Goal: Information Seeking & Learning: Check status

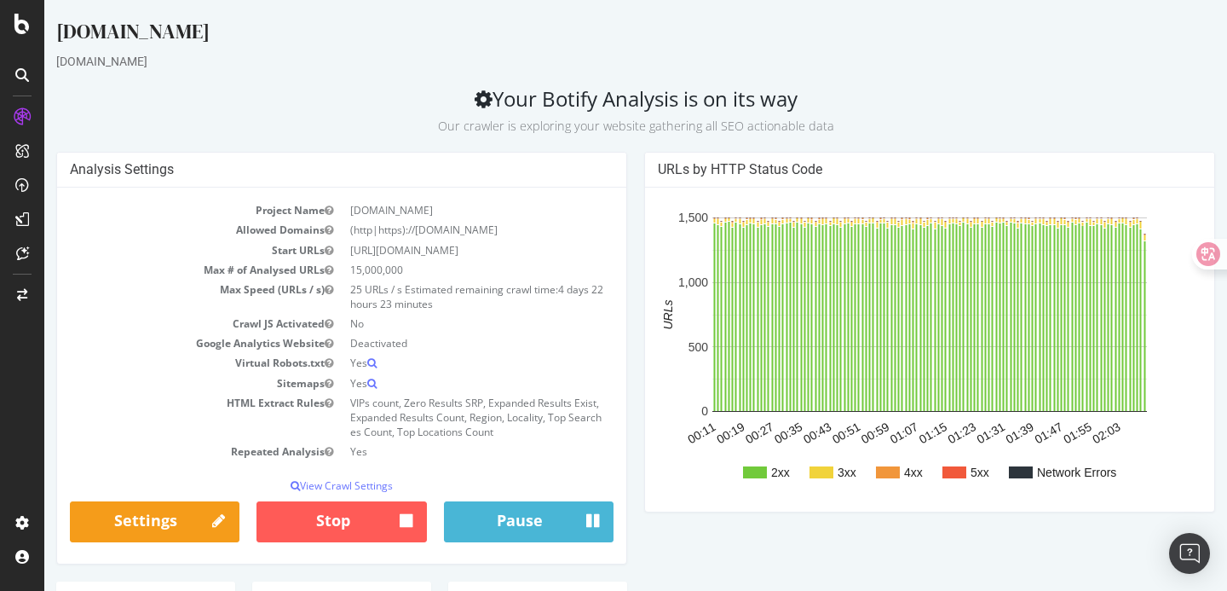
click at [382, 63] on div "[DOMAIN_NAME]" at bounding box center [635, 61] width 1159 height 17
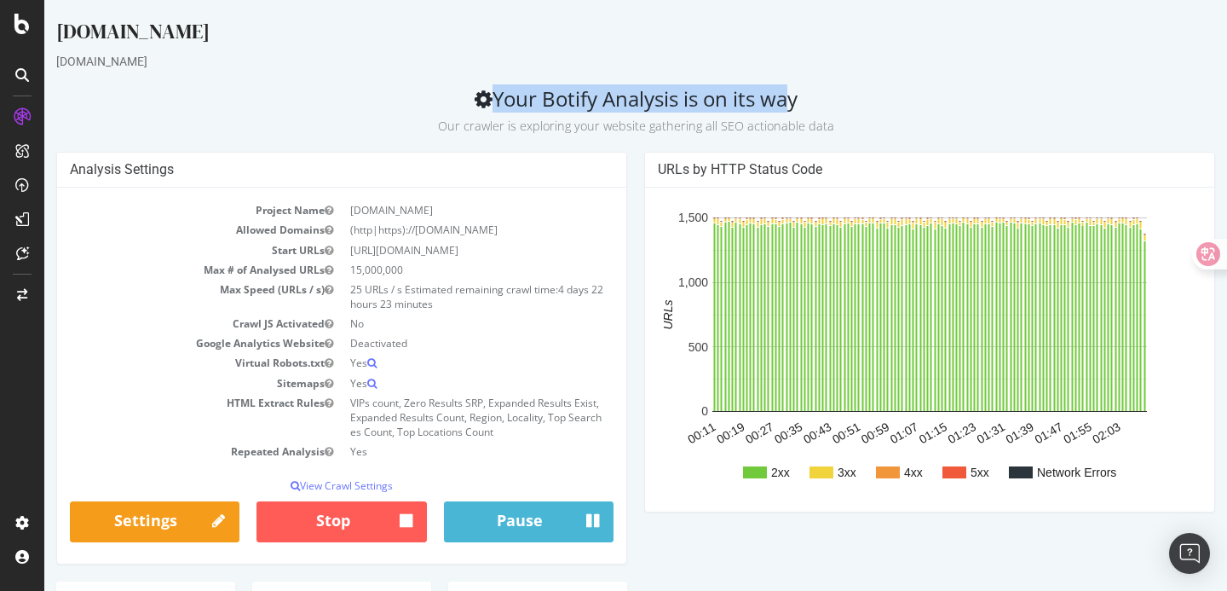
drag, startPoint x: 396, startPoint y: 85, endPoint x: 759, endPoint y: 104, distance: 362.8
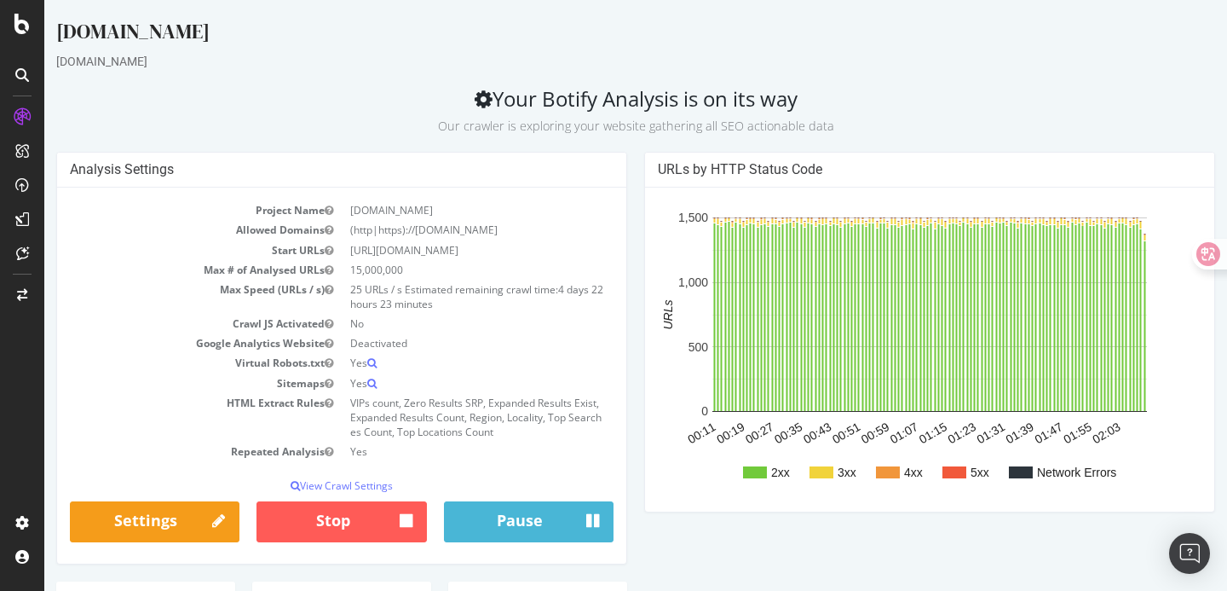
click at [822, 105] on h2 "Your Botify Analysis is on its way Our crawler is exploring your website gather…" at bounding box center [635, 111] width 1159 height 48
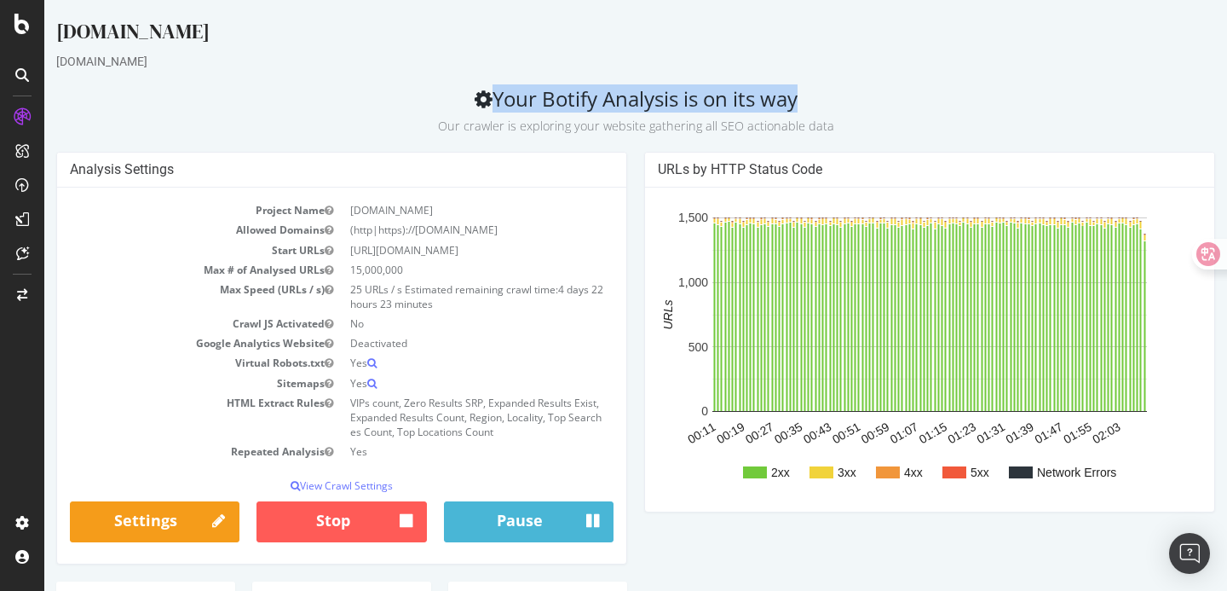
drag, startPoint x: 822, startPoint y: 105, endPoint x: 458, endPoint y: 76, distance: 365.1
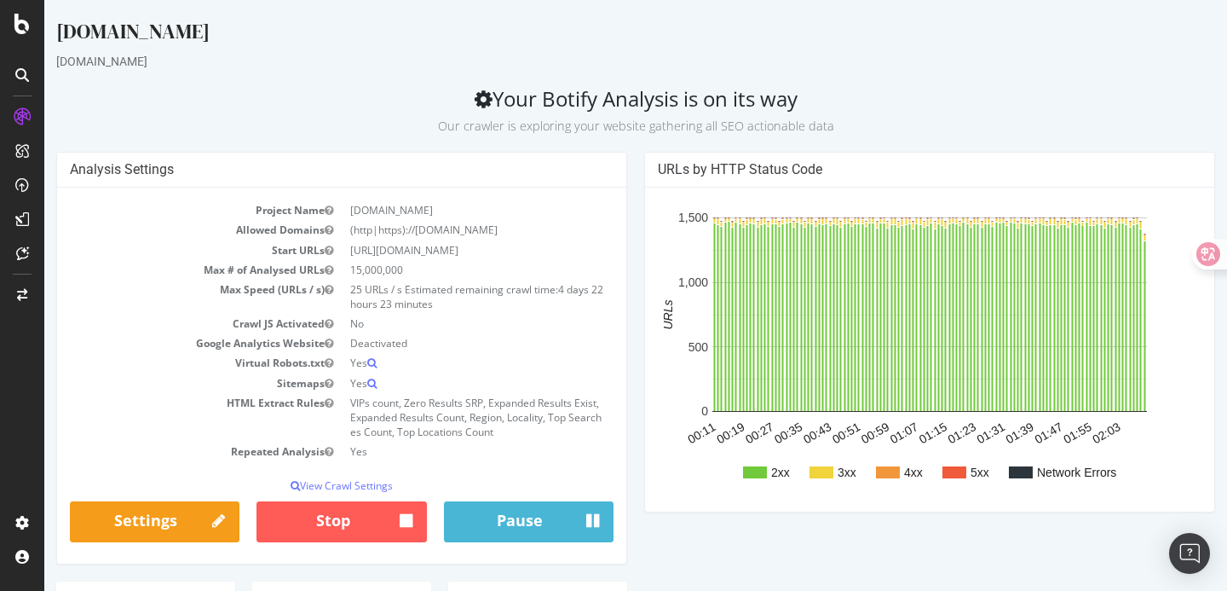
drag, startPoint x: 445, startPoint y: 130, endPoint x: 845, endPoint y: 131, distance: 399.8
click at [845, 131] on p "Our crawler is exploring your website gathering all SEO actionable data" at bounding box center [635, 123] width 1159 height 24
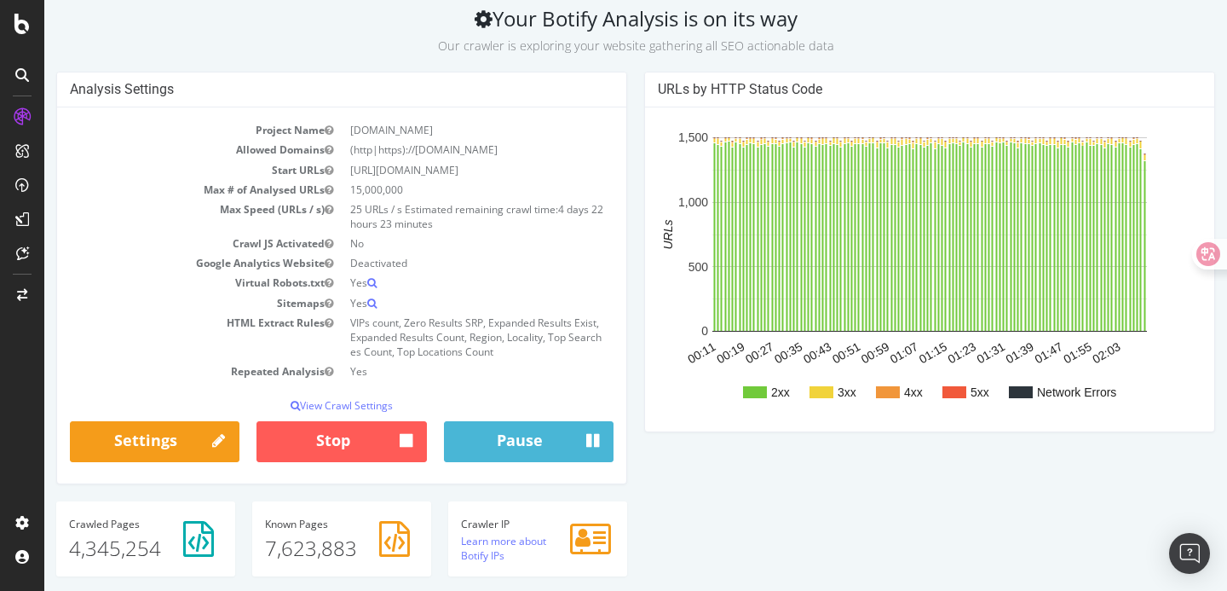
scroll to position [59, 0]
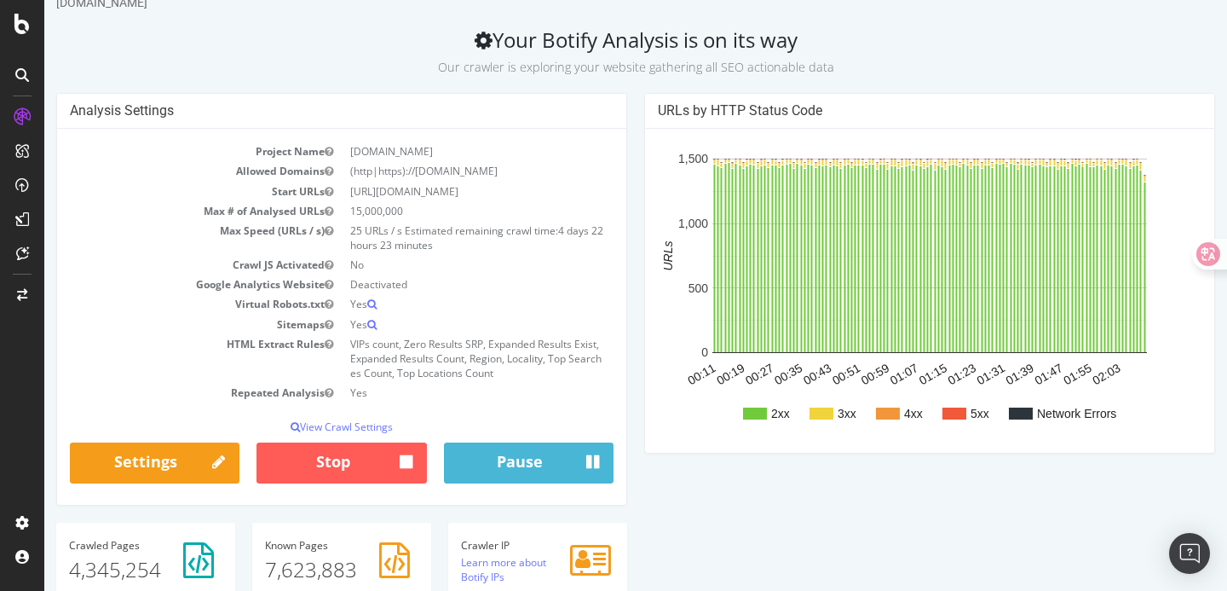
drag, startPoint x: 741, startPoint y: 66, endPoint x: 846, endPoint y: 66, distance: 104.8
click at [846, 66] on p "Our crawler is exploring your website gathering all SEO actionable data" at bounding box center [635, 64] width 1159 height 24
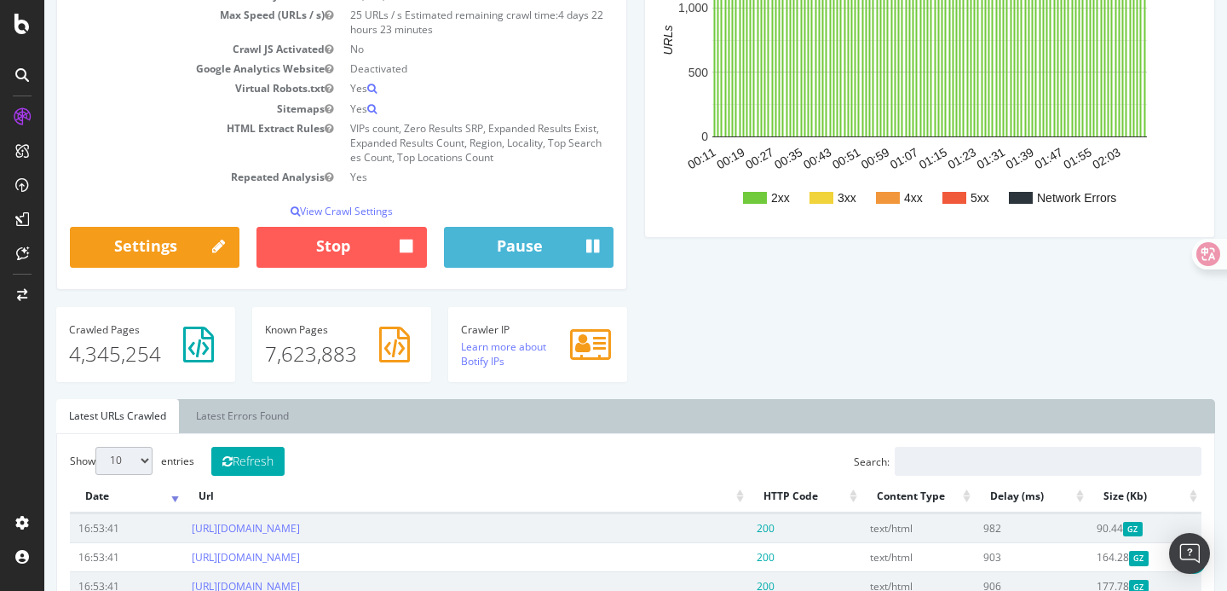
scroll to position [290, 0]
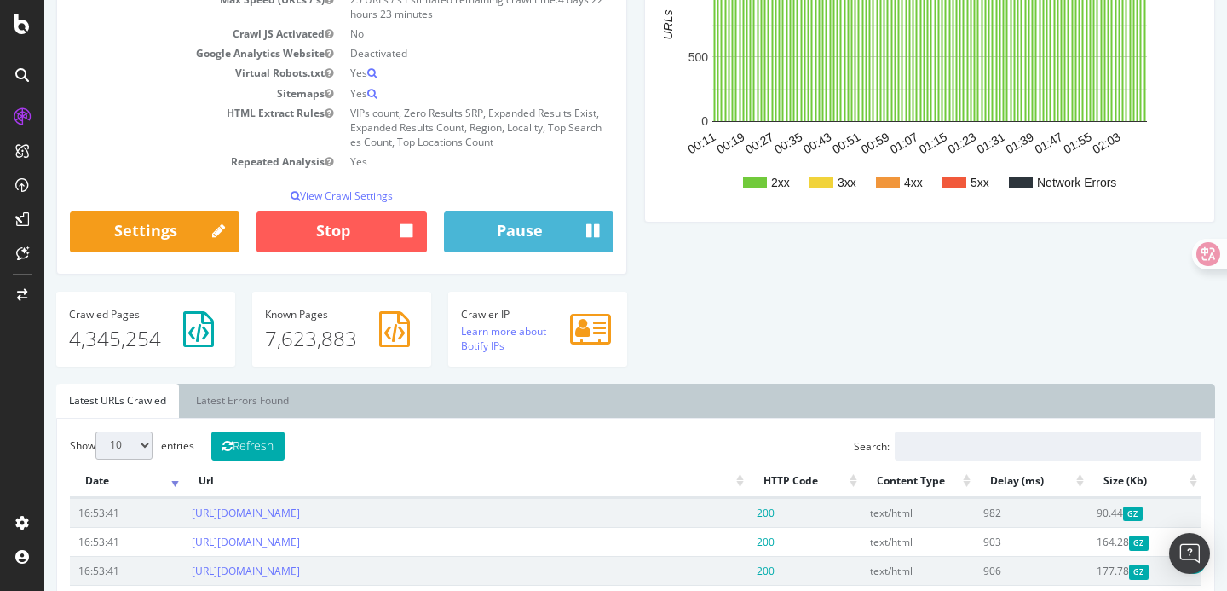
click at [676, 252] on div "Analysis Settings Project Name Gumtree.com Allowed Domains (http|https)://www.g…" at bounding box center [636, 122] width 1176 height 521
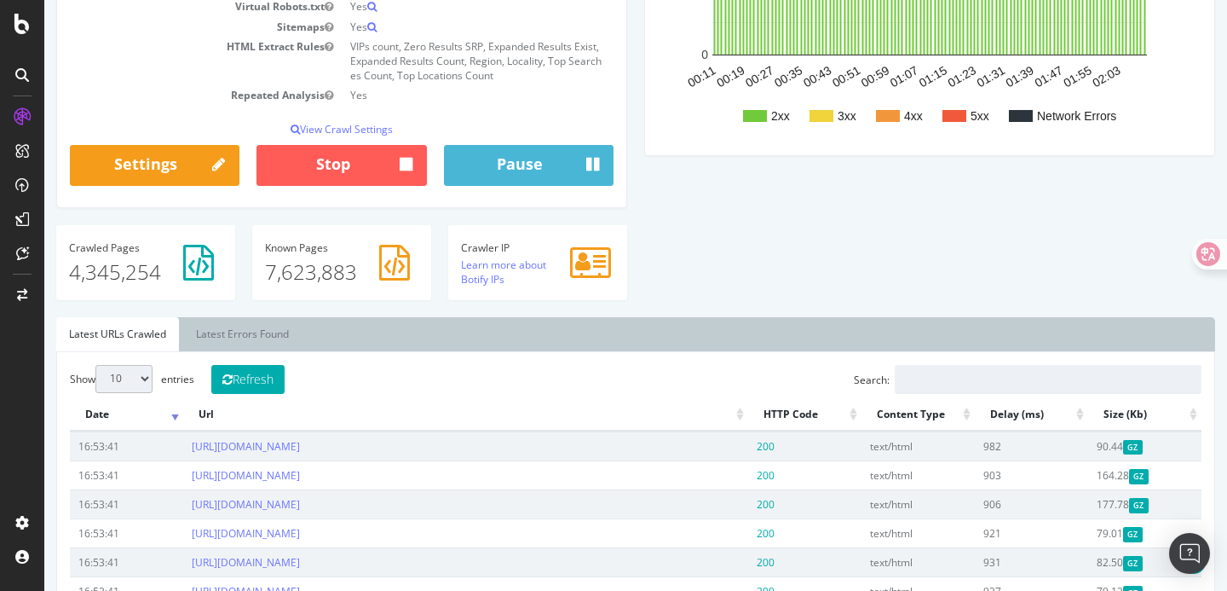
scroll to position [358, 0]
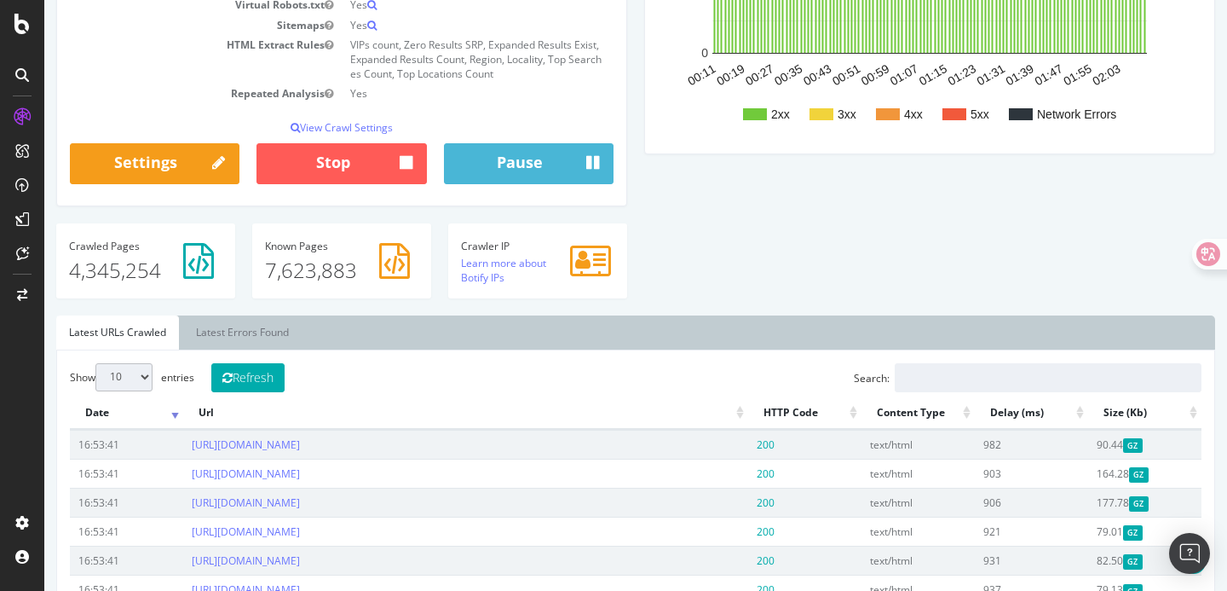
click at [681, 248] on div "Analysis Settings Project Name Gumtree.com Allowed Domains (http|https)://www.g…" at bounding box center [636, 54] width 1176 height 521
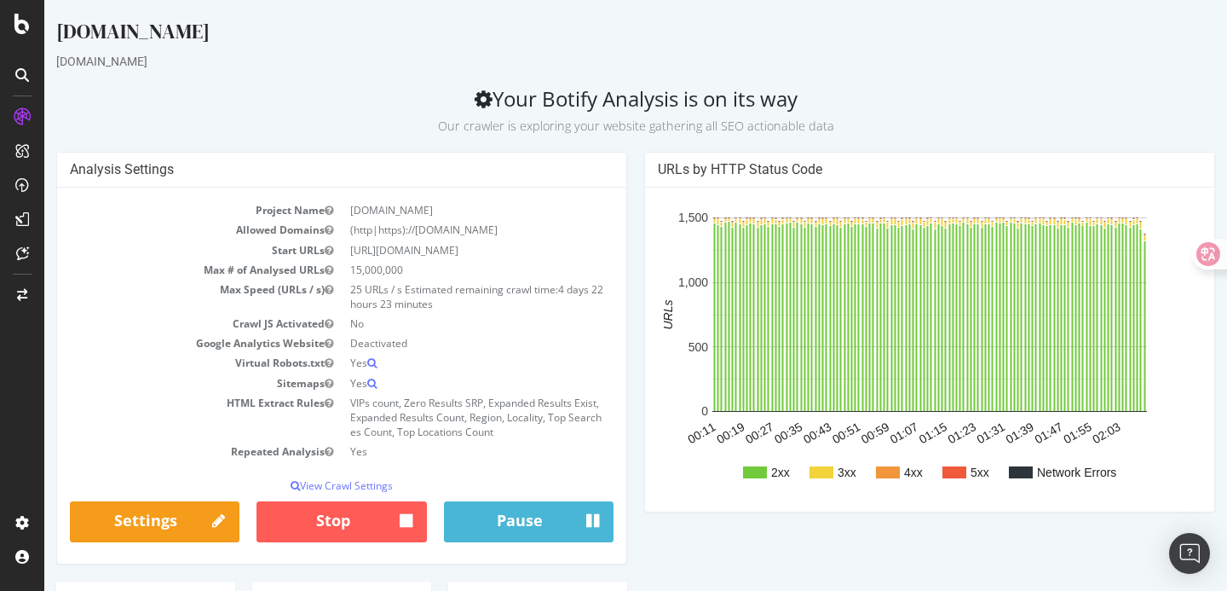
click at [381, 66] on div "[DOMAIN_NAME]" at bounding box center [635, 61] width 1159 height 17
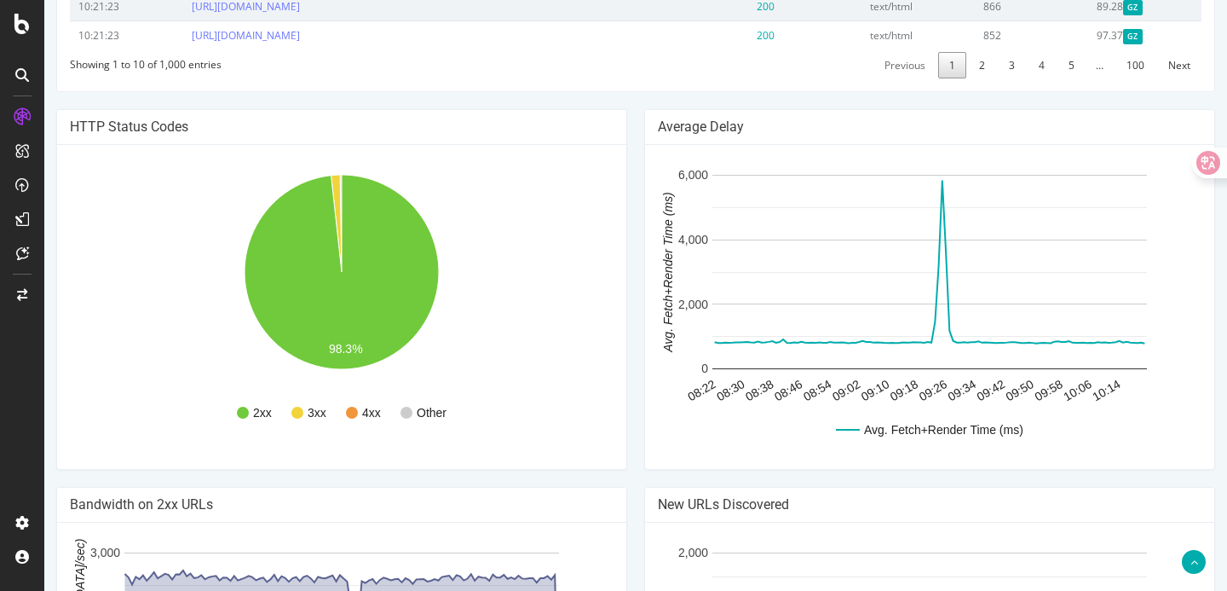
click at [647, 487] on div "Average Delay Avg. Fetch+Render Time (ms) 08:22 08:30 08:38 08:46 08:54 09:02 0…" at bounding box center [930, 298] width 588 height 378
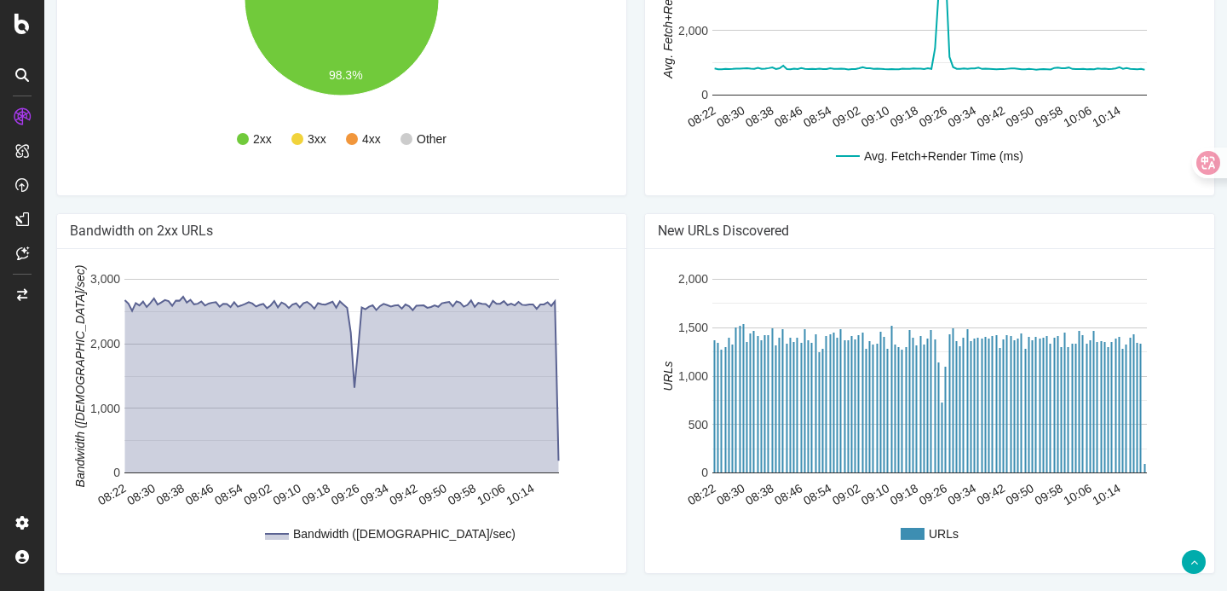
scroll to position [1315, 0]
click at [637, 459] on div "New URLs Discovered URLs 08:22 08:30 08:38 08:46 08:54 09:02 09:10 09:18 09:26 …" at bounding box center [930, 402] width 588 height 378
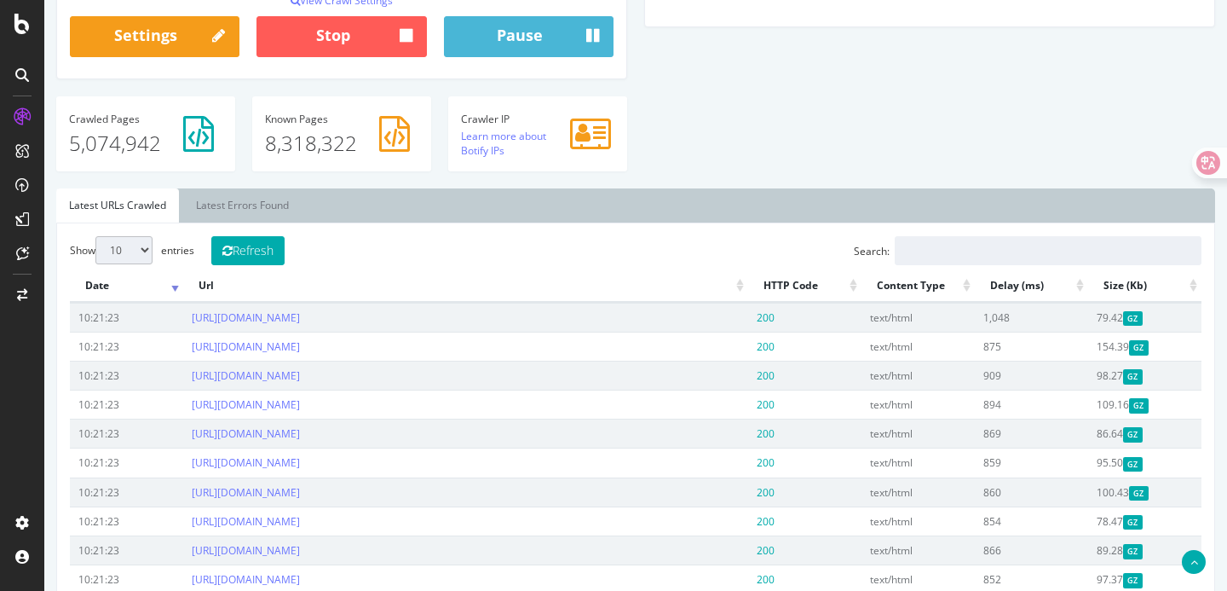
scroll to position [483, 0]
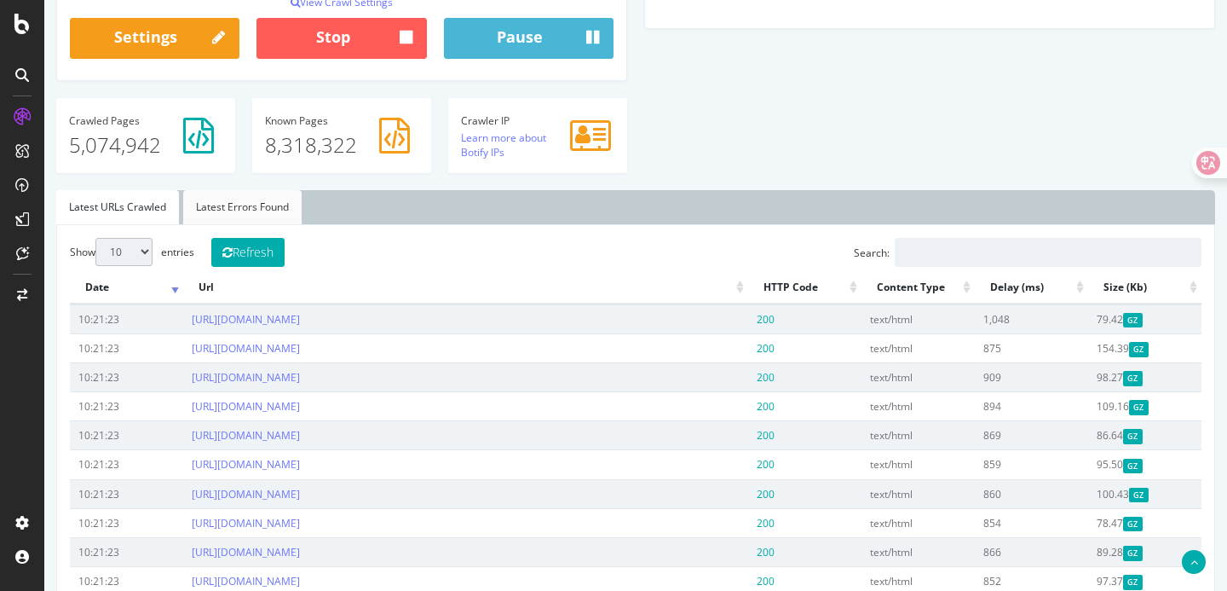
click at [253, 204] on link "Latest Errors Found" at bounding box center [242, 207] width 118 height 34
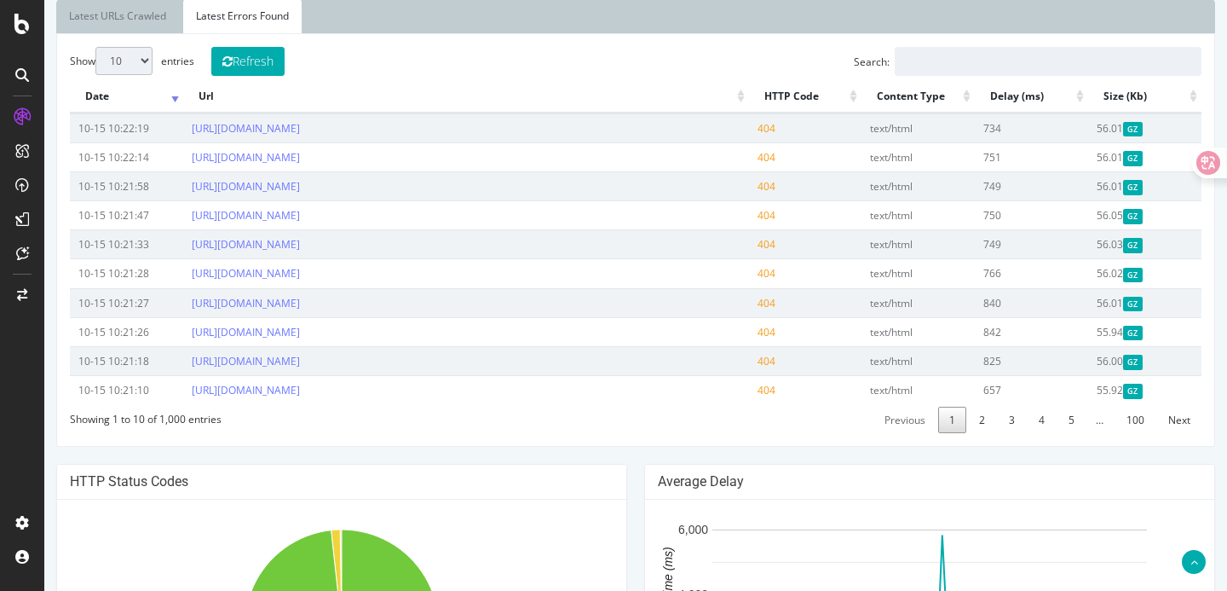
scroll to position [675, 0]
drag, startPoint x: 626, startPoint y: 129, endPoint x: 188, endPoint y: 130, distance: 437.3
click at [188, 130] on td "[URL][DOMAIN_NAME]" at bounding box center [466, 127] width 566 height 29
copy link "[URL][DOMAIN_NAME]"
click at [592, 419] on div "Show 10 25 50 100 entries Refresh Search: Date Url HTTP Code Content Type Delay…" at bounding box center [636, 239] width 1132 height 387
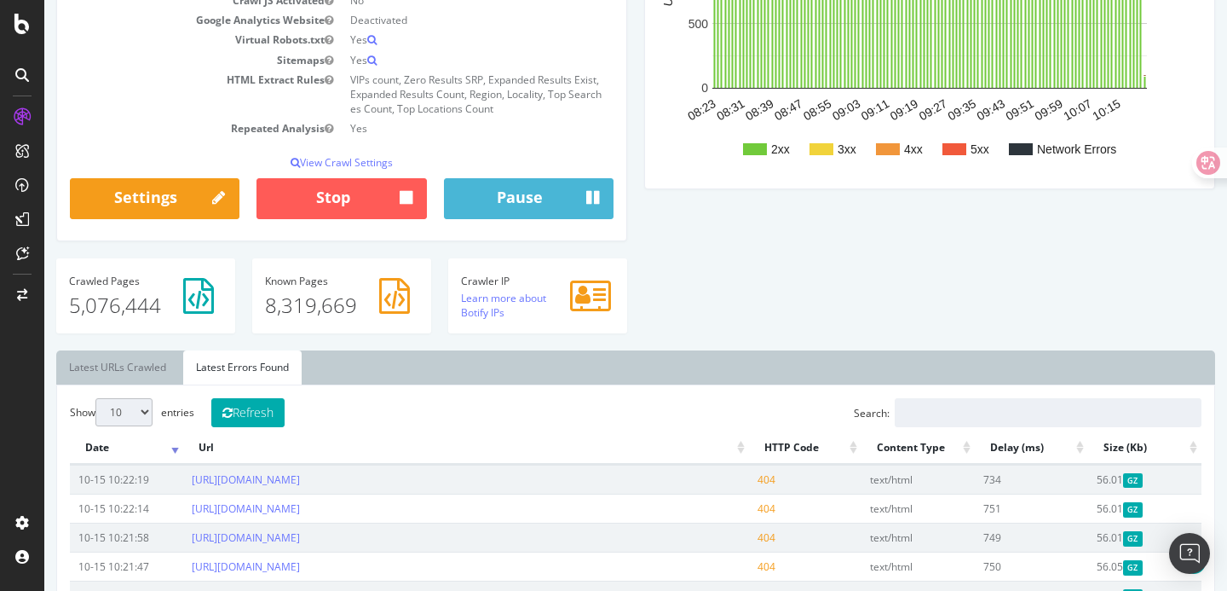
scroll to position [295, 0]
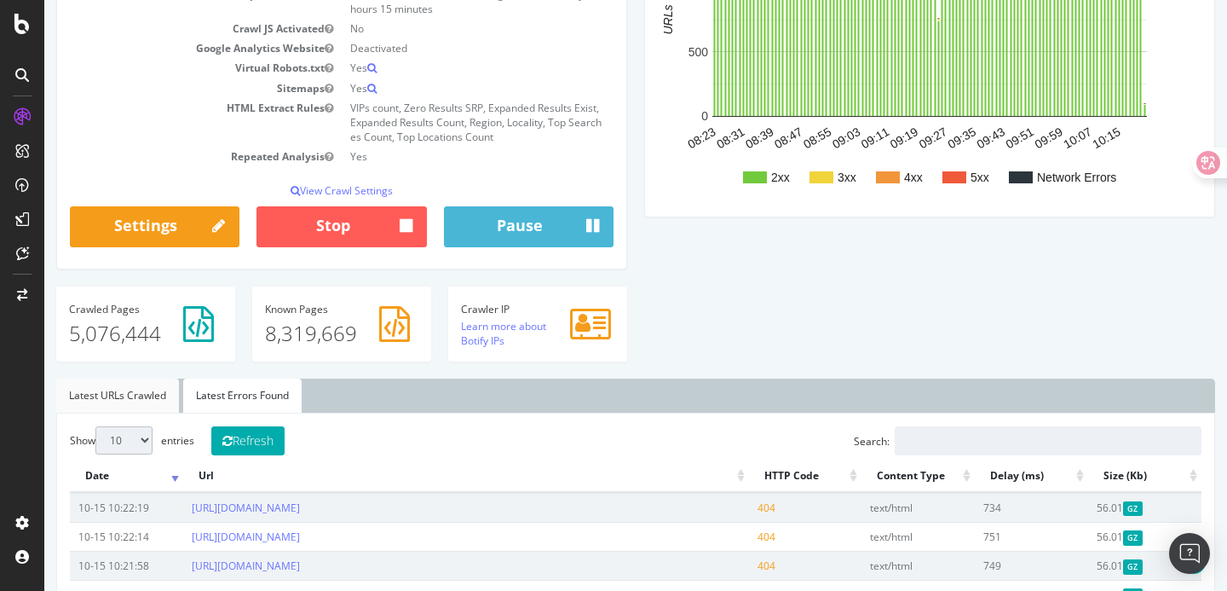
click at [139, 396] on link "Latest URLs Crawled" at bounding box center [117, 395] width 123 height 34
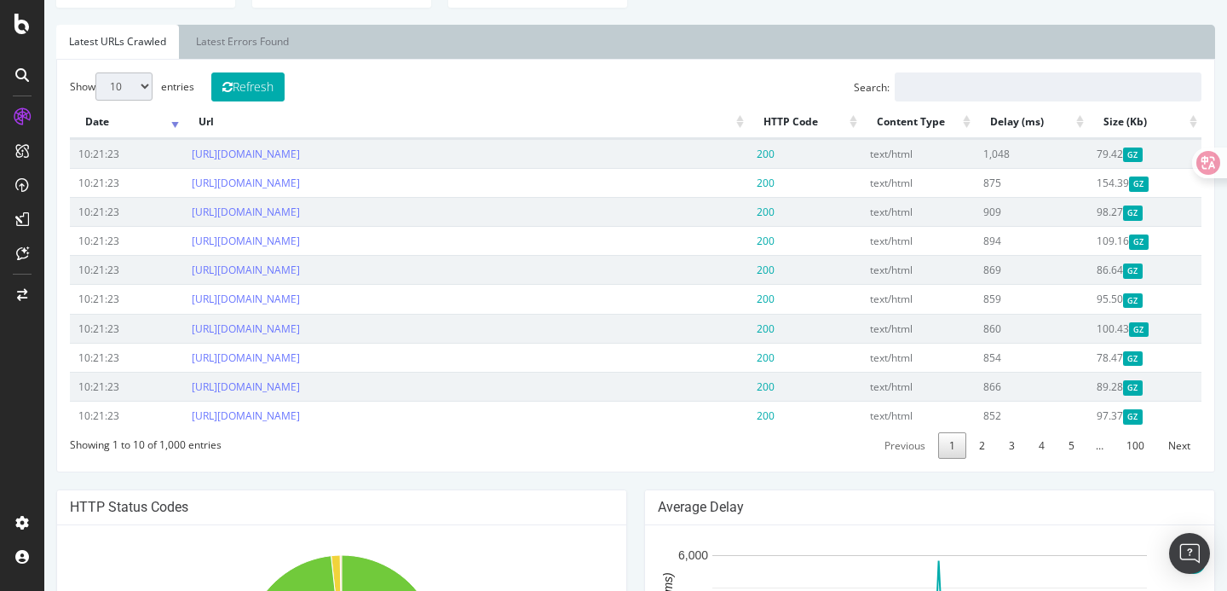
scroll to position [0, 0]
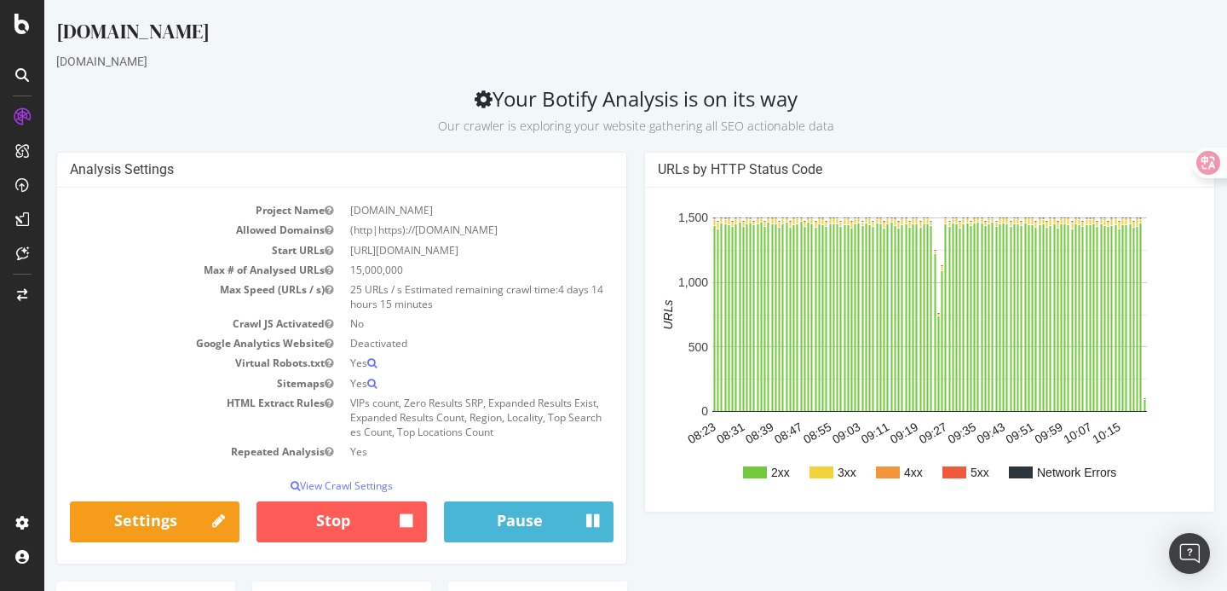
click at [292, 101] on h2 "Your Botify Analysis is on its way Our crawler is exploring your website gather…" at bounding box center [635, 111] width 1159 height 48
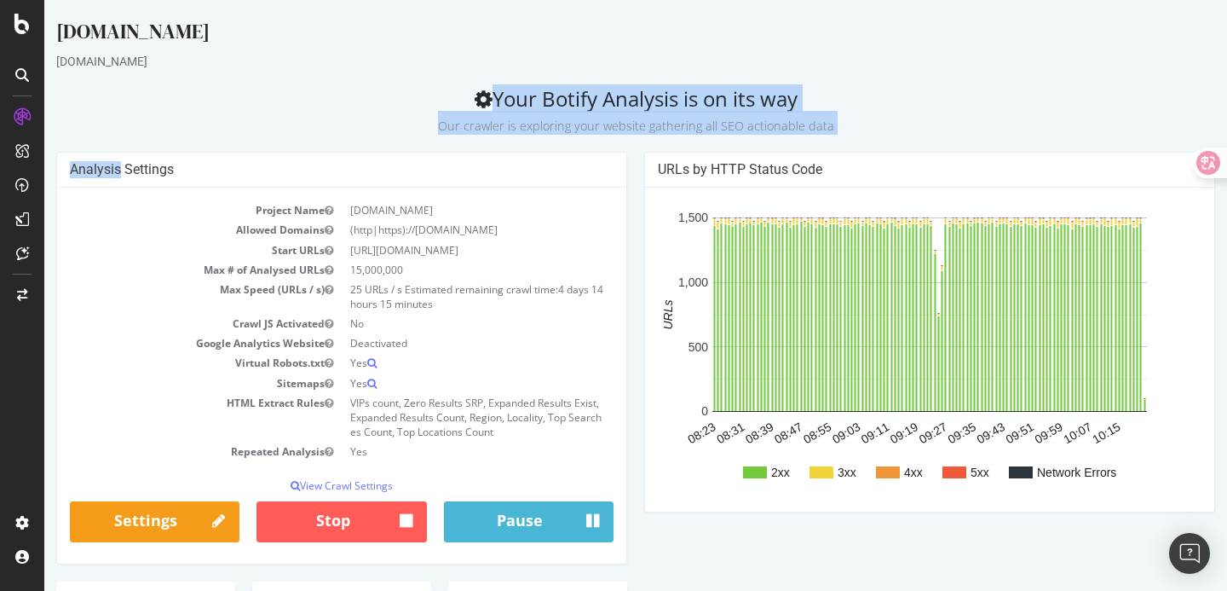
drag, startPoint x: 292, startPoint y: 101, endPoint x: 558, endPoint y: 161, distance: 272.6
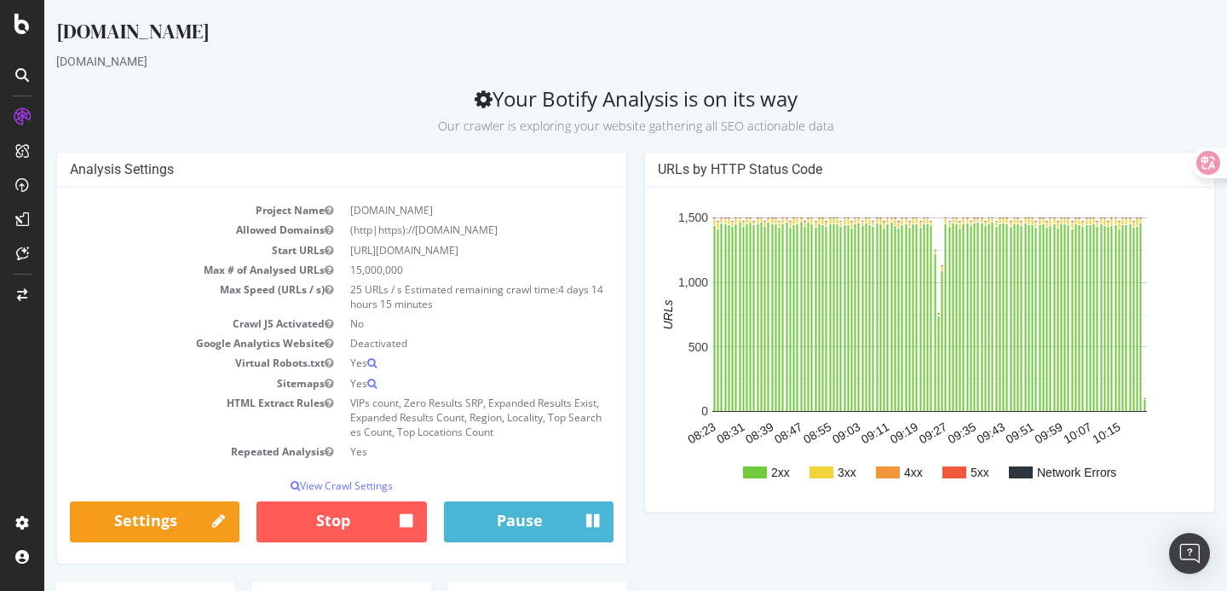
click at [548, 44] on div "[DOMAIN_NAME]" at bounding box center [635, 35] width 1159 height 36
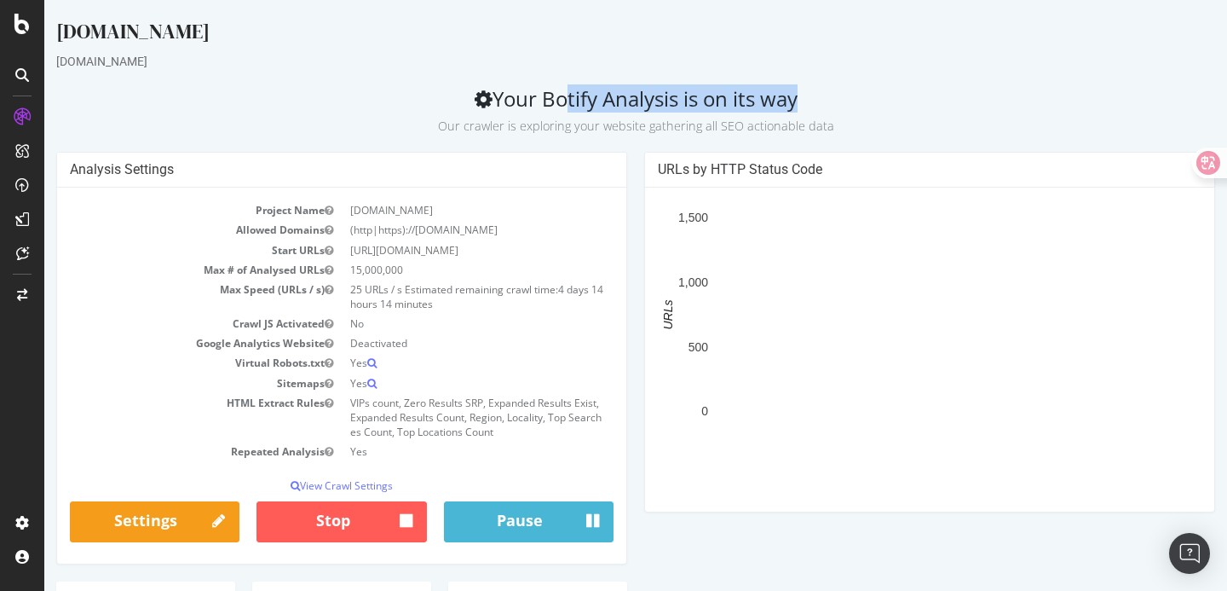
drag, startPoint x: 540, startPoint y: 99, endPoint x: 777, endPoint y: 100, distance: 237.0
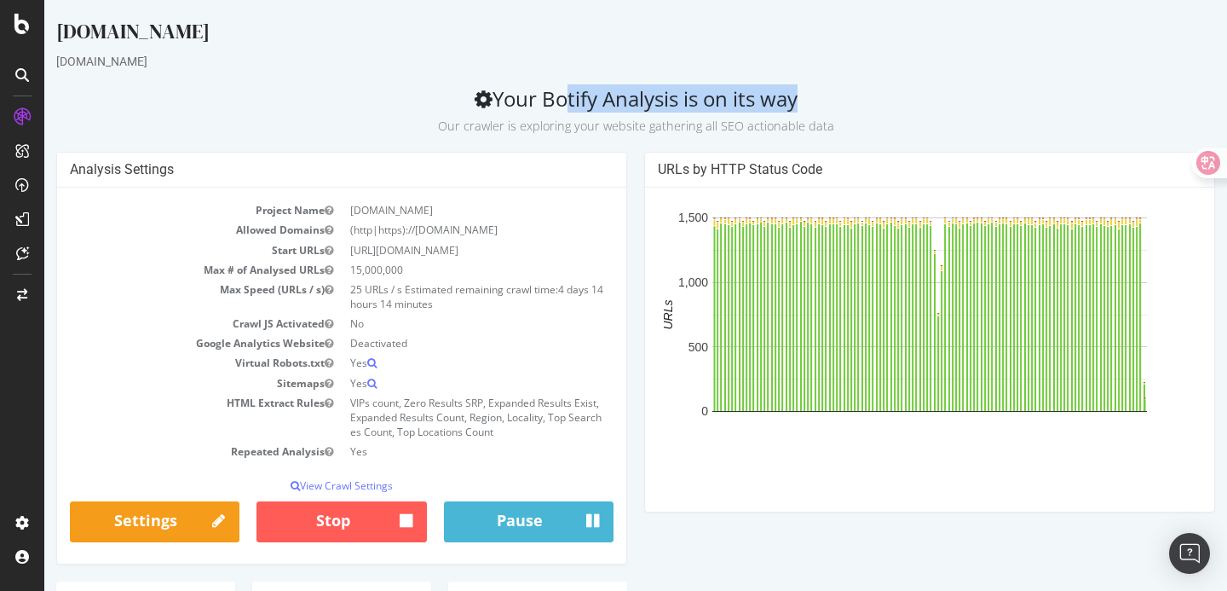
click at [777, 100] on h2 "Your Botify Analysis is on its way Our crawler is exploring your website gather…" at bounding box center [635, 111] width 1159 height 48
click at [791, 100] on h2 "Your Botify Analysis is on its way Our crawler is exploring your website gather…" at bounding box center [635, 111] width 1159 height 48
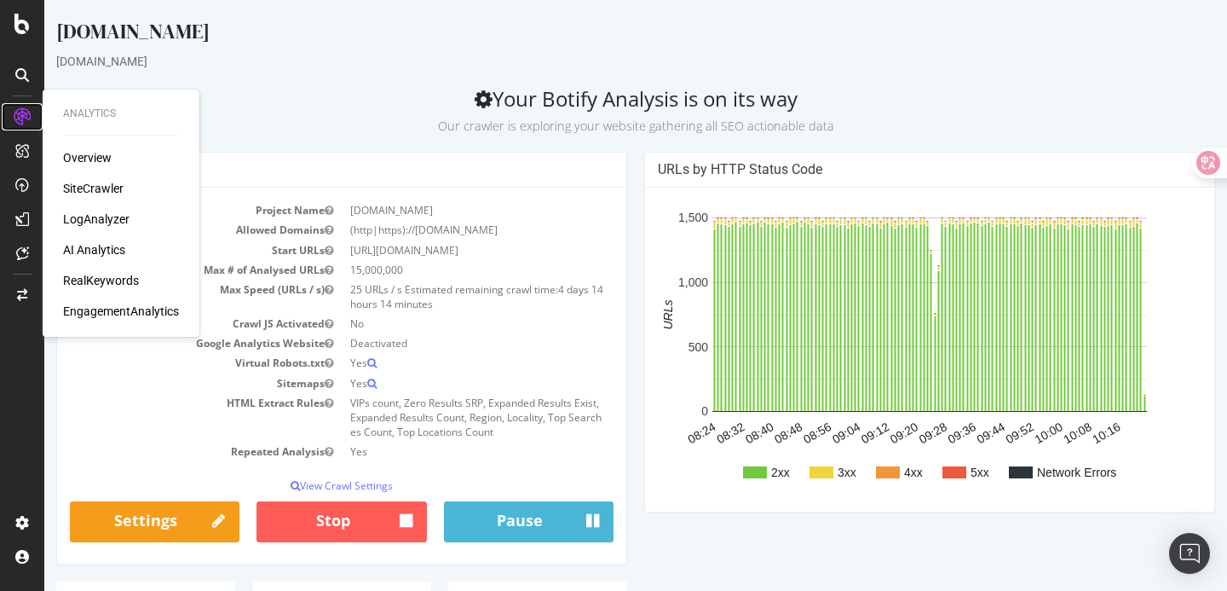
click at [24, 111] on icon at bounding box center [22, 116] width 17 height 17
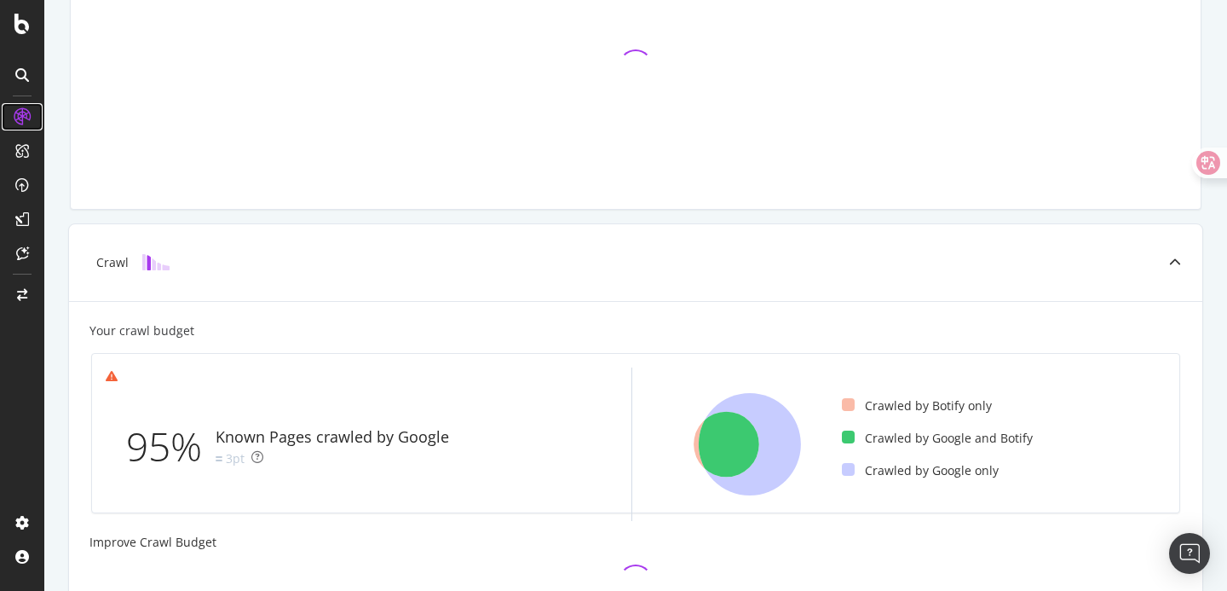
scroll to position [197, 0]
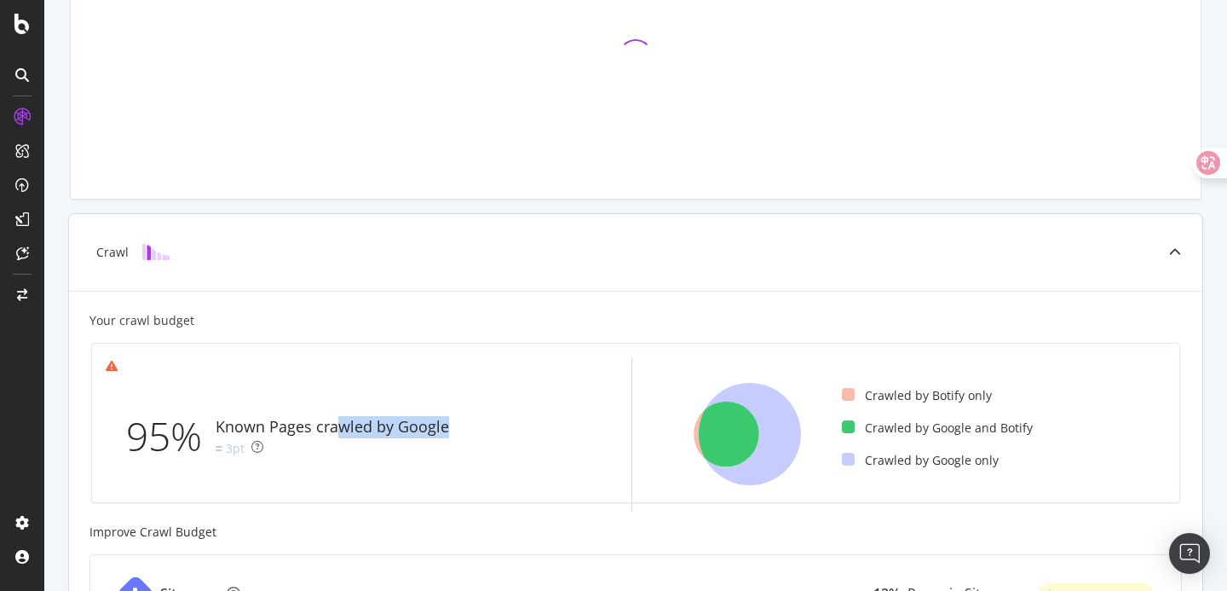
drag, startPoint x: 341, startPoint y: 430, endPoint x: 498, endPoint y: 430, distance: 156.8
click at [498, 430] on div "95% Known Pages crawled by Google 3pt" at bounding box center [358, 436] width 505 height 124
click at [499, 282] on div "Crawl" at bounding box center [636, 252] width 1134 height 77
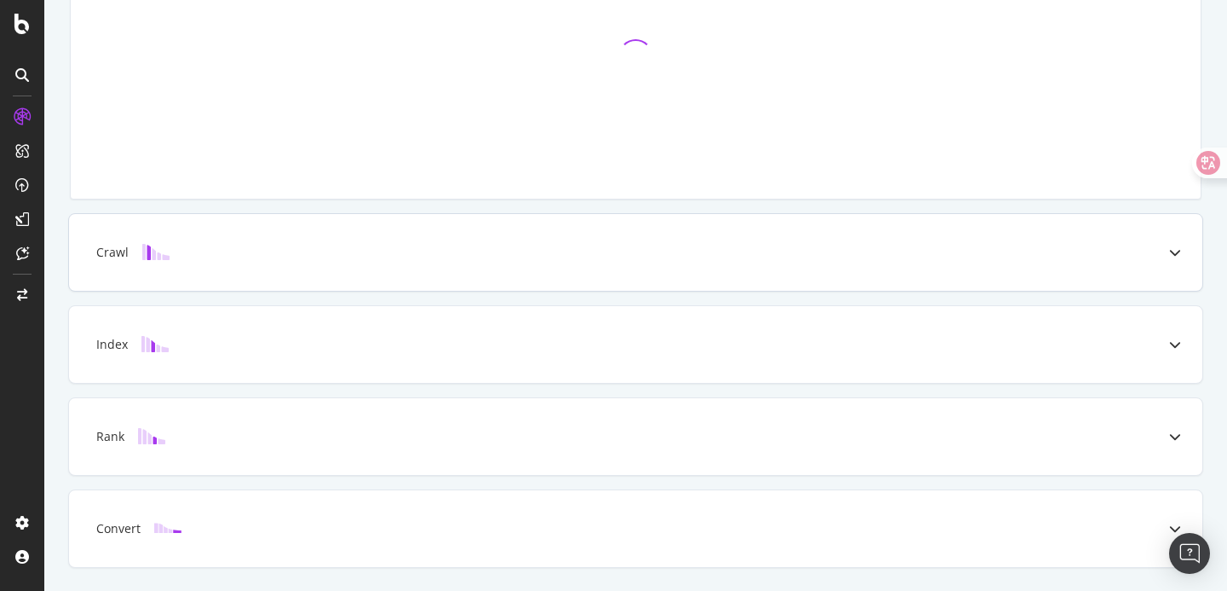
click at [499, 286] on div "Crawl" at bounding box center [636, 252] width 1134 height 77
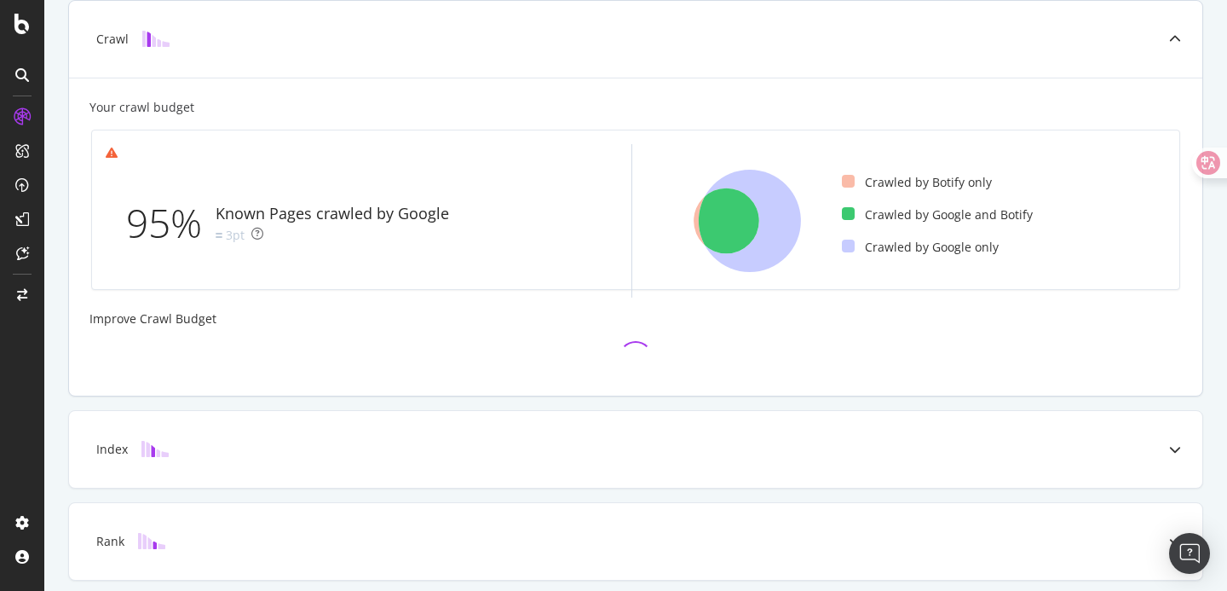
scroll to position [0, 0]
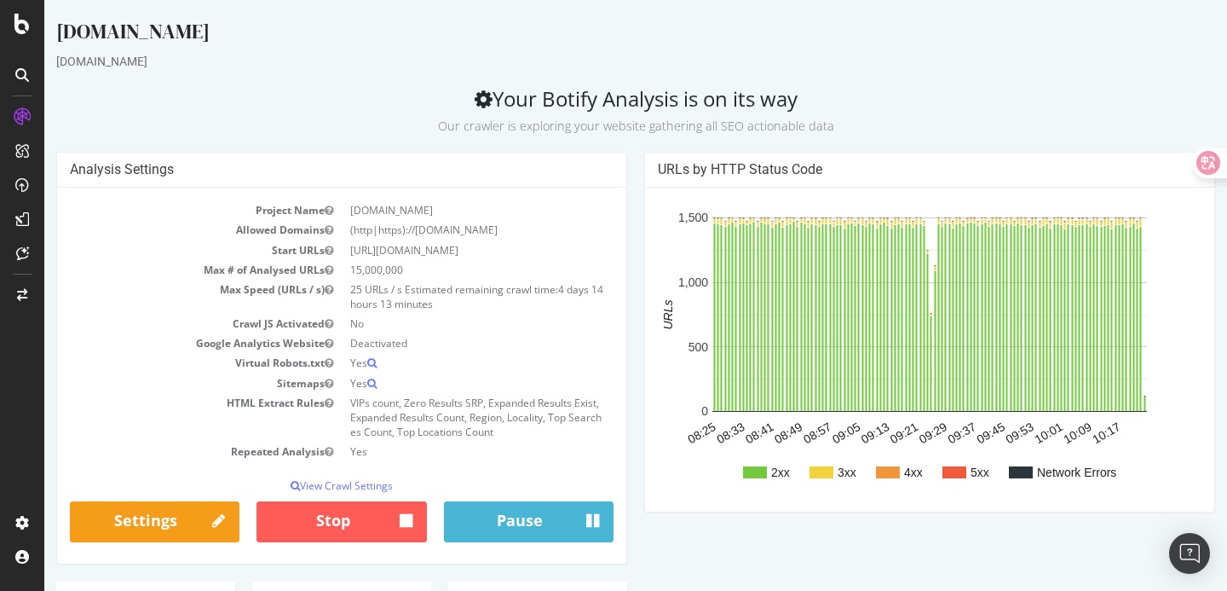
drag, startPoint x: 437, startPoint y: 291, endPoint x: 575, endPoint y: 309, distance: 139.2
click at [575, 309] on td "25 URLs / s Estimated remaining crawl time: 4 days 14 hours 13 minutes" at bounding box center [478, 297] width 272 height 34
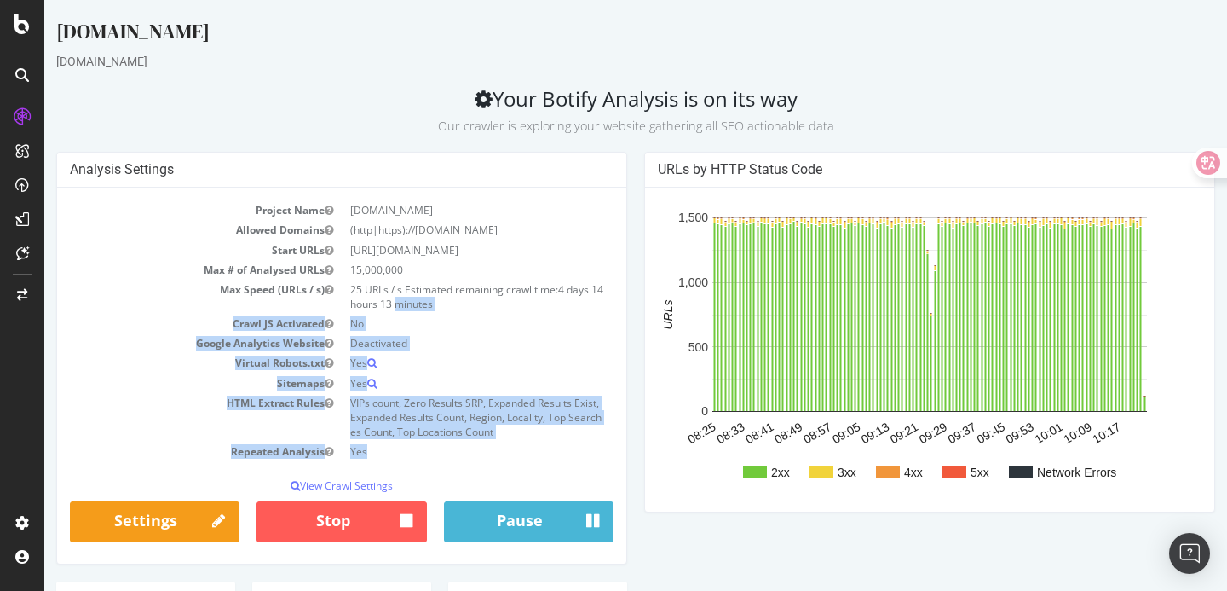
drag, startPoint x: 575, startPoint y: 309, endPoint x: 424, endPoint y: 196, distance: 188.9
click at [424, 197] on div "Project Name [DOMAIN_NAME] Allowed Domains (http|https)://[DOMAIN_NAME] Start U…" at bounding box center [341, 376] width 569 height 376
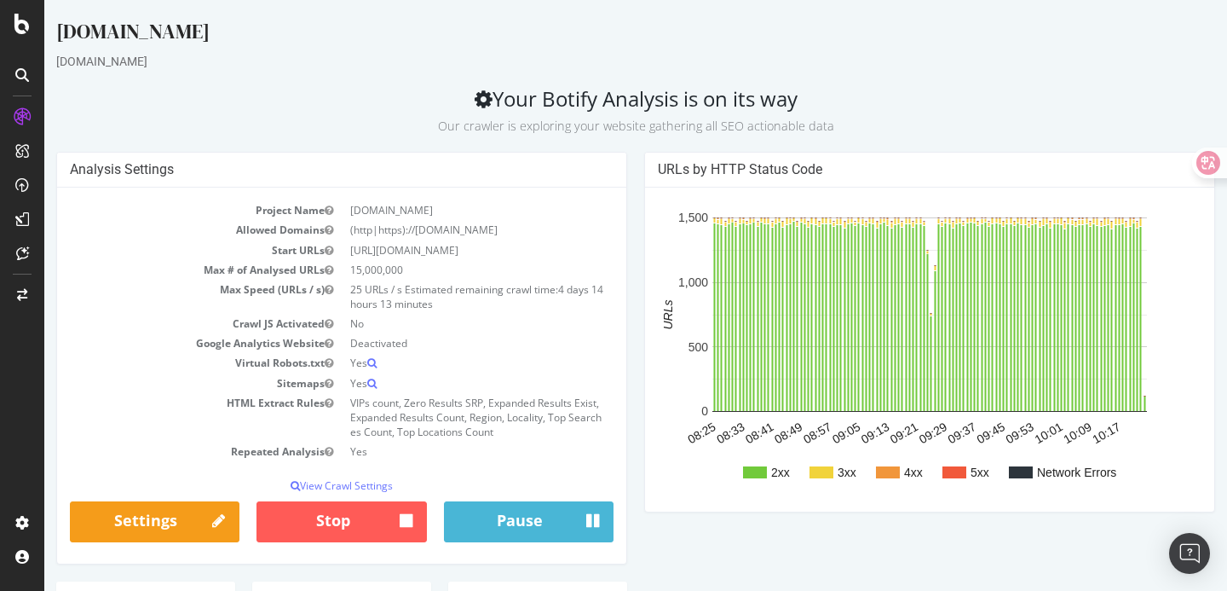
click at [427, 200] on td "[DOMAIN_NAME]" at bounding box center [478, 210] width 272 height 20
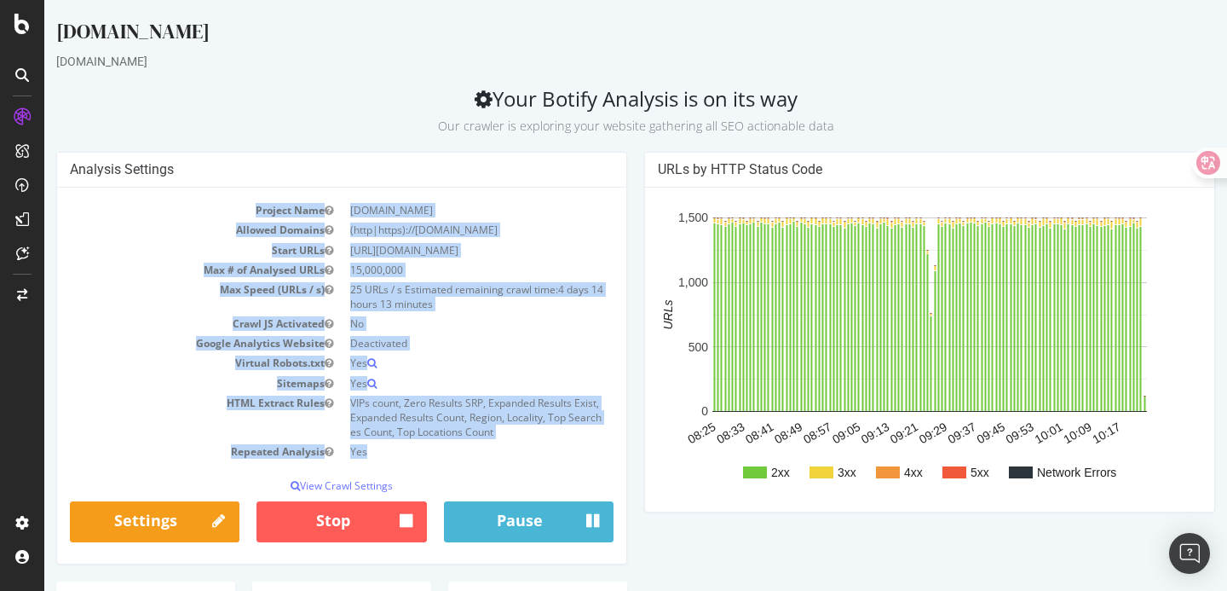
drag, startPoint x: 217, startPoint y: 216, endPoint x: 581, endPoint y: 453, distance: 434.8
click at [581, 453] on tbody "Project Name [DOMAIN_NAME] Allowed Domains (http|https)://[DOMAIN_NAME] Start U…" at bounding box center [342, 330] width 544 height 261
click at [581, 453] on td "Yes" at bounding box center [478, 452] width 272 height 20
drag, startPoint x: 563, startPoint y: 452, endPoint x: 234, endPoint y: 205, distance: 411.0
click at [234, 205] on tbody "Project Name [DOMAIN_NAME] Allowed Domains (http|https)://[DOMAIN_NAME] Start U…" at bounding box center [342, 330] width 544 height 261
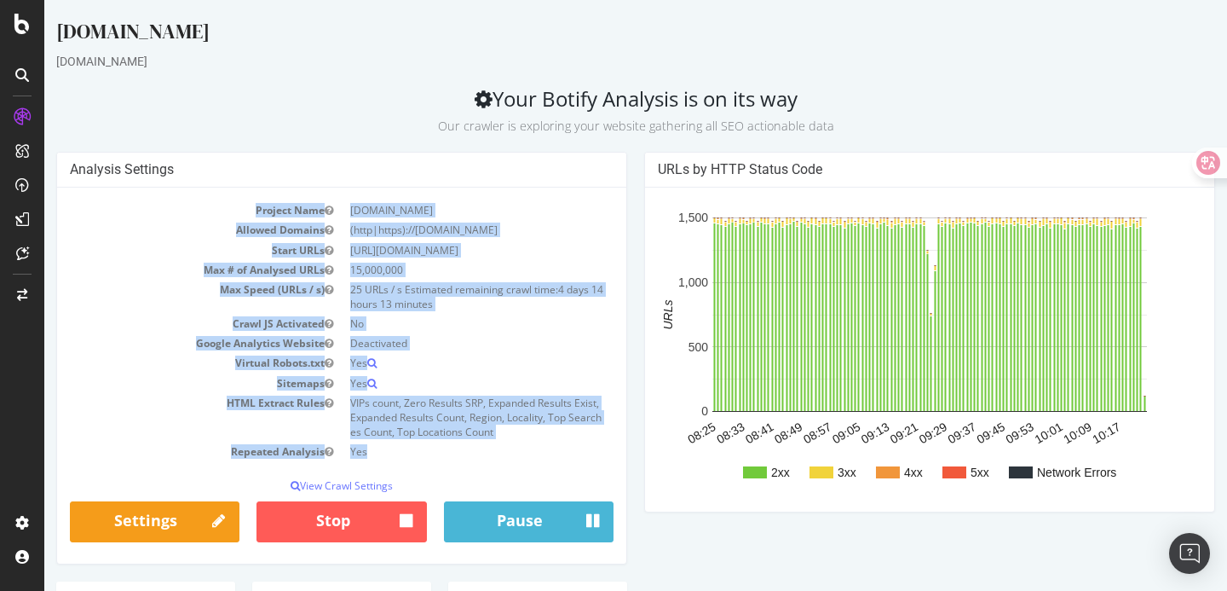
click at [234, 205] on td "Project Name" at bounding box center [206, 210] width 272 height 20
drag, startPoint x: 234, startPoint y: 205, endPoint x: 524, endPoint y: 454, distance: 382.7
click at [524, 454] on tbody "Project Name [DOMAIN_NAME] Allowed Domains (http|https)://[DOMAIN_NAME] Start U…" at bounding box center [342, 330] width 544 height 261
click at [523, 454] on td "Yes" at bounding box center [478, 452] width 272 height 20
